Goal: Transaction & Acquisition: Subscribe to service/newsletter

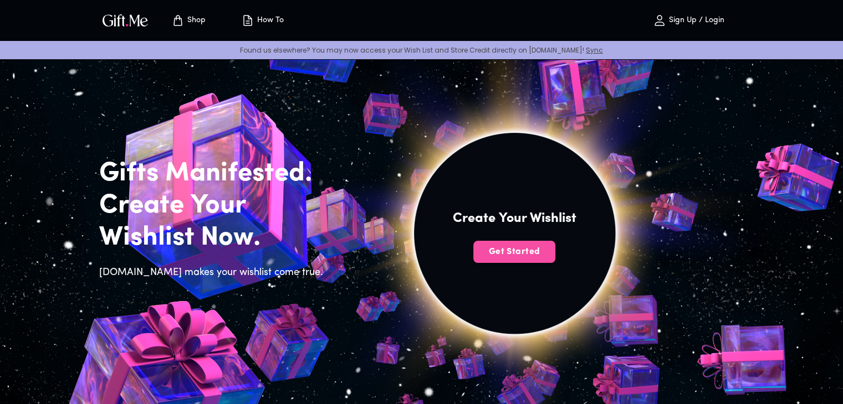
click at [502, 252] on span "Get Started" at bounding box center [514, 252] width 82 height 12
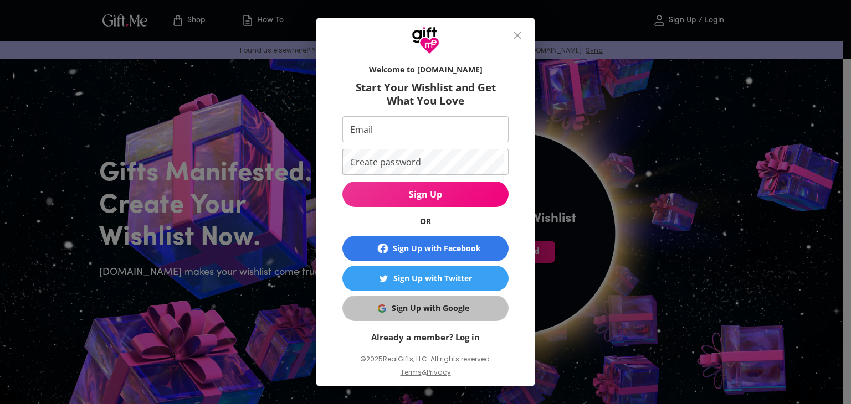
click at [428, 310] on div "Sign Up with Google" at bounding box center [431, 309] width 78 height 12
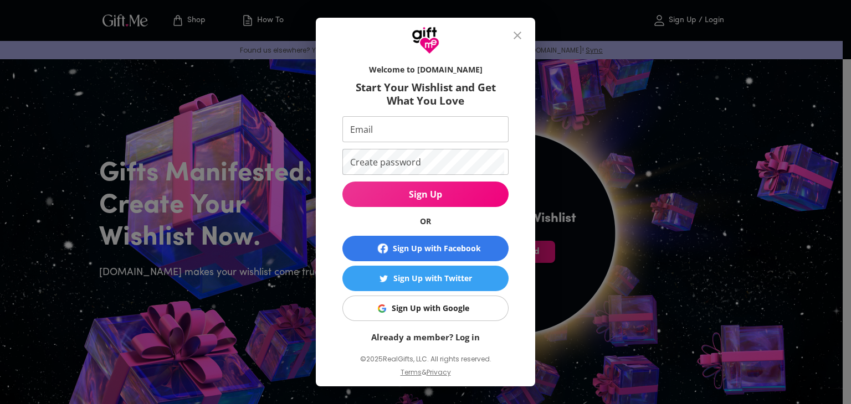
click at [428, 310] on div "Sign Up with Google" at bounding box center [431, 309] width 78 height 12
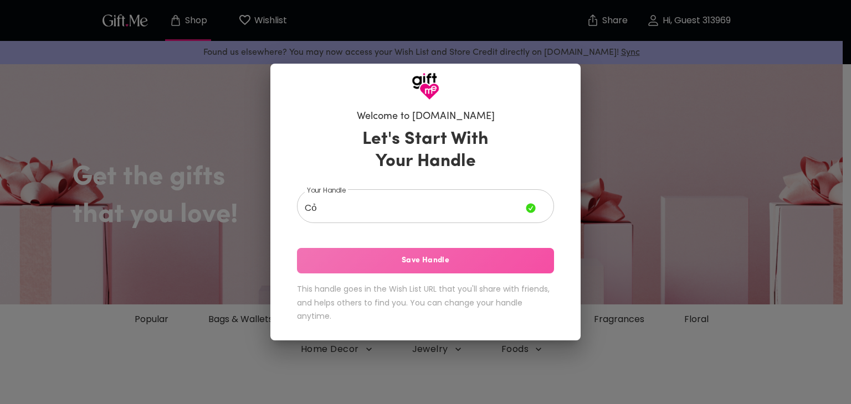
click at [427, 257] on span "Save Handle" at bounding box center [425, 261] width 257 height 12
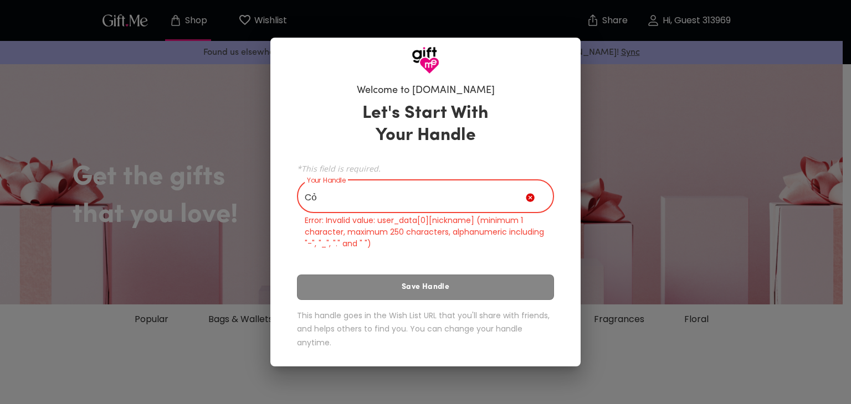
click at [385, 196] on input "Cỏ" at bounding box center [411, 197] width 229 height 31
type input "C"
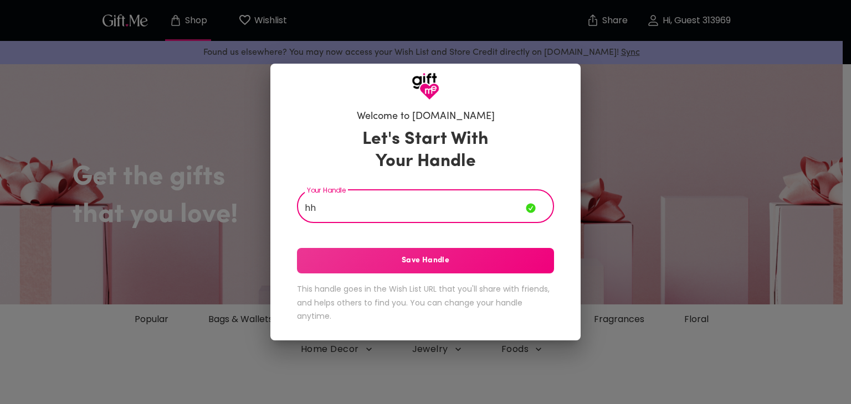
type input "h"
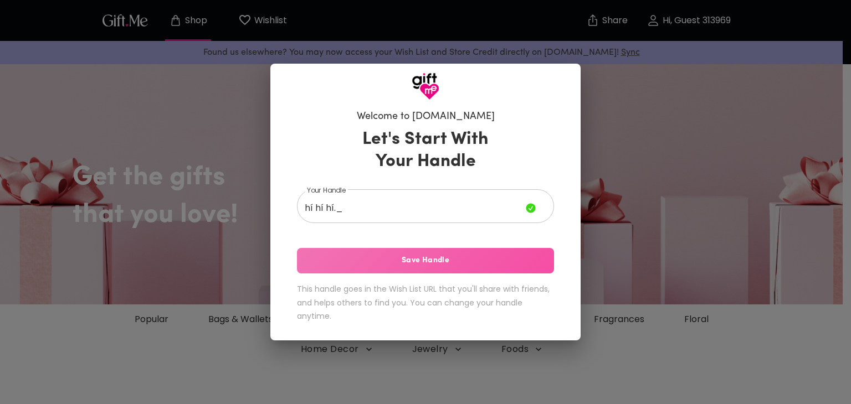
click at [419, 264] on span "Save Handle" at bounding box center [425, 261] width 257 height 12
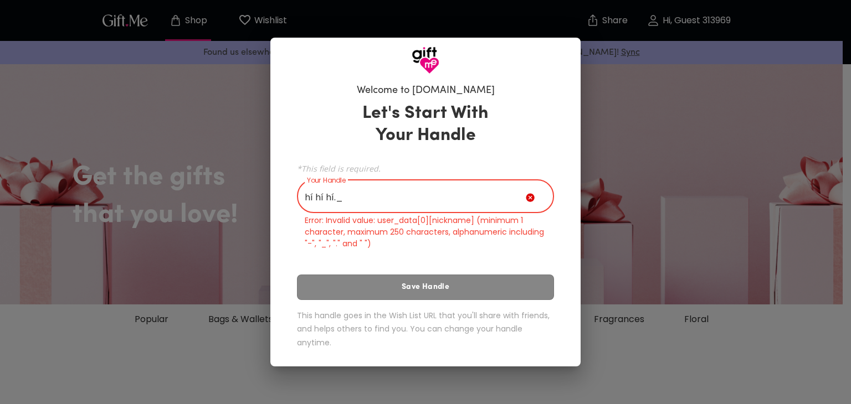
click at [347, 193] on input "hí hí hí._" at bounding box center [411, 197] width 229 height 31
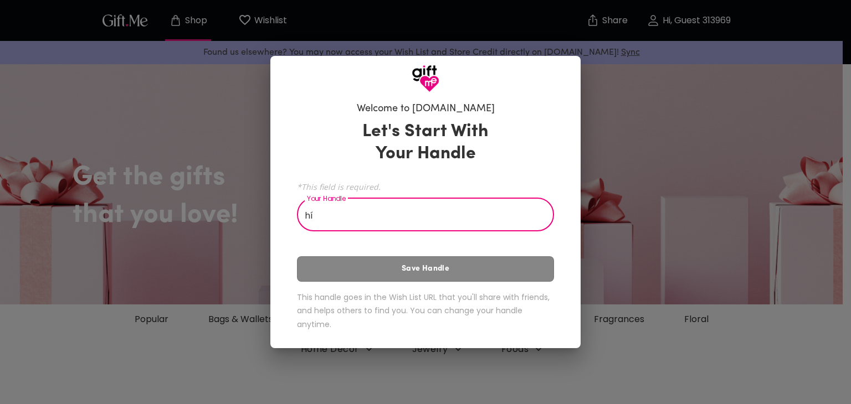
type input "h"
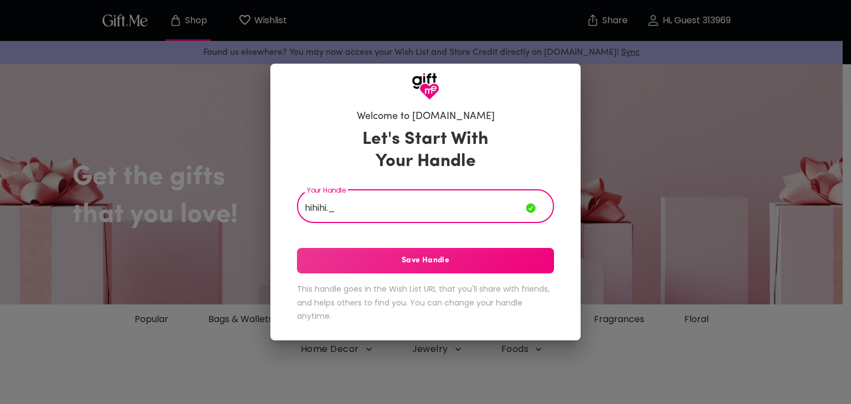
type input "hihihi._"
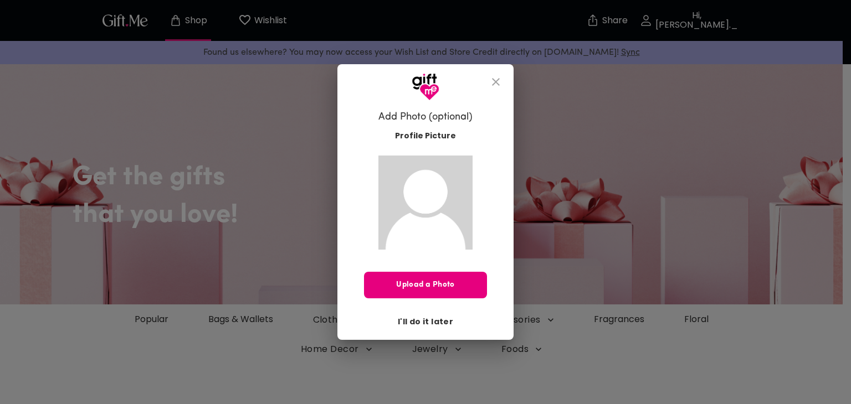
click at [418, 321] on span "I'll do it later" at bounding box center [425, 322] width 55 height 12
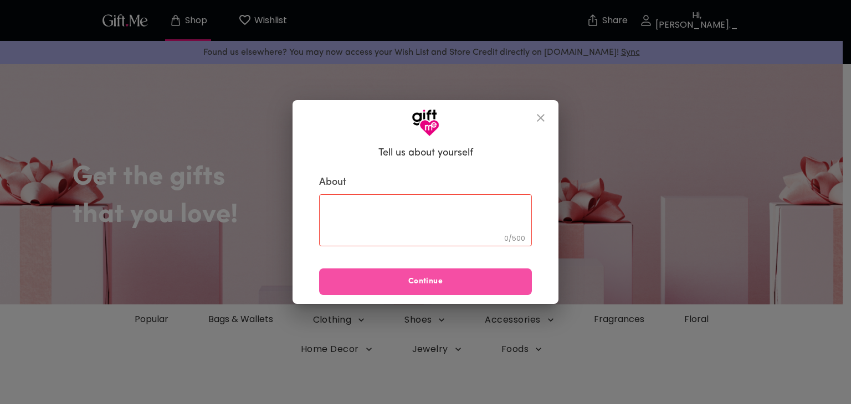
click at [419, 284] on span "Continue" at bounding box center [425, 282] width 213 height 12
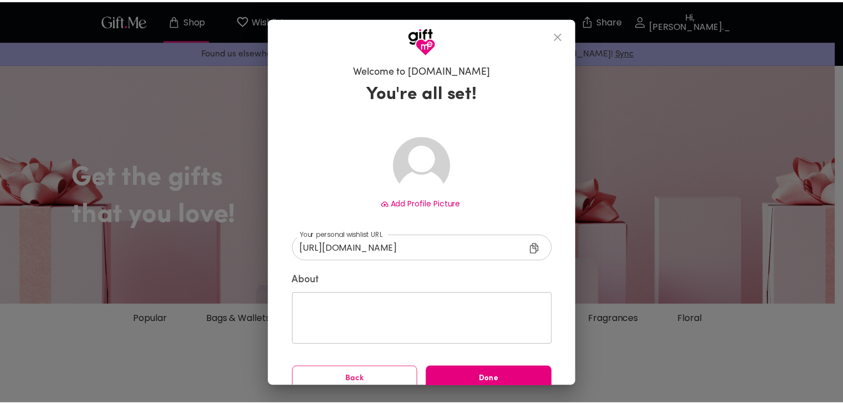
scroll to position [16, 0]
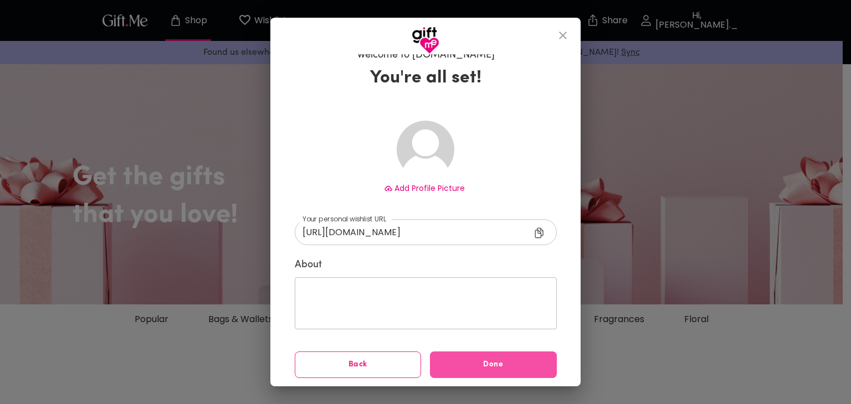
click at [439, 355] on button "Done" at bounding box center [493, 365] width 127 height 27
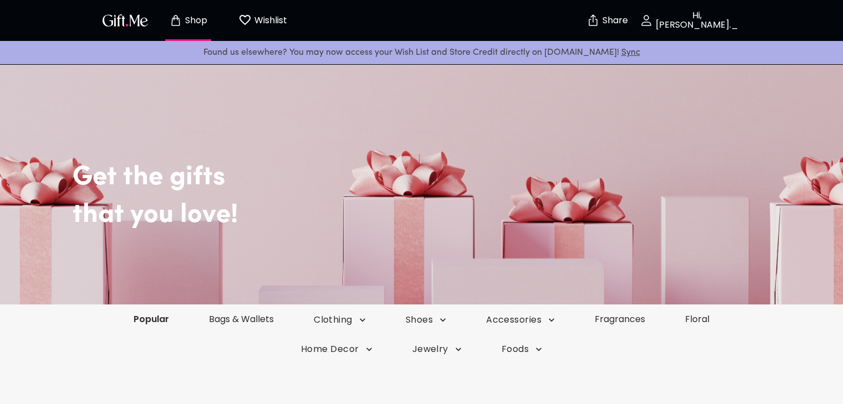
click at [163, 315] on link "Popular" at bounding box center [151, 319] width 75 height 13
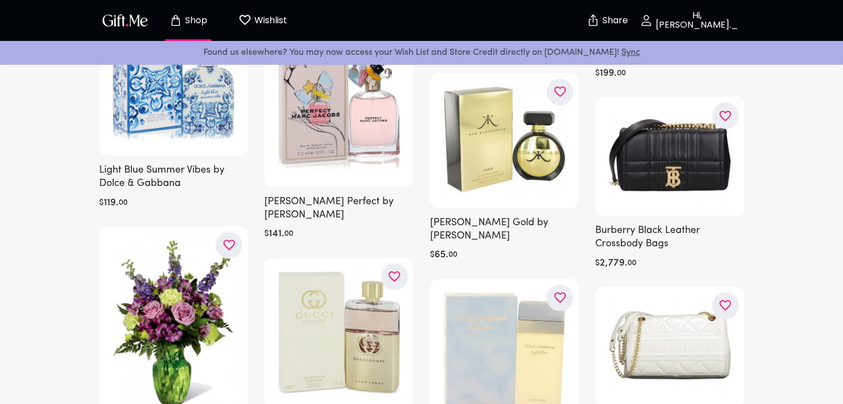
scroll to position [385, 0]
